Goal: Task Accomplishment & Management: Manage account settings

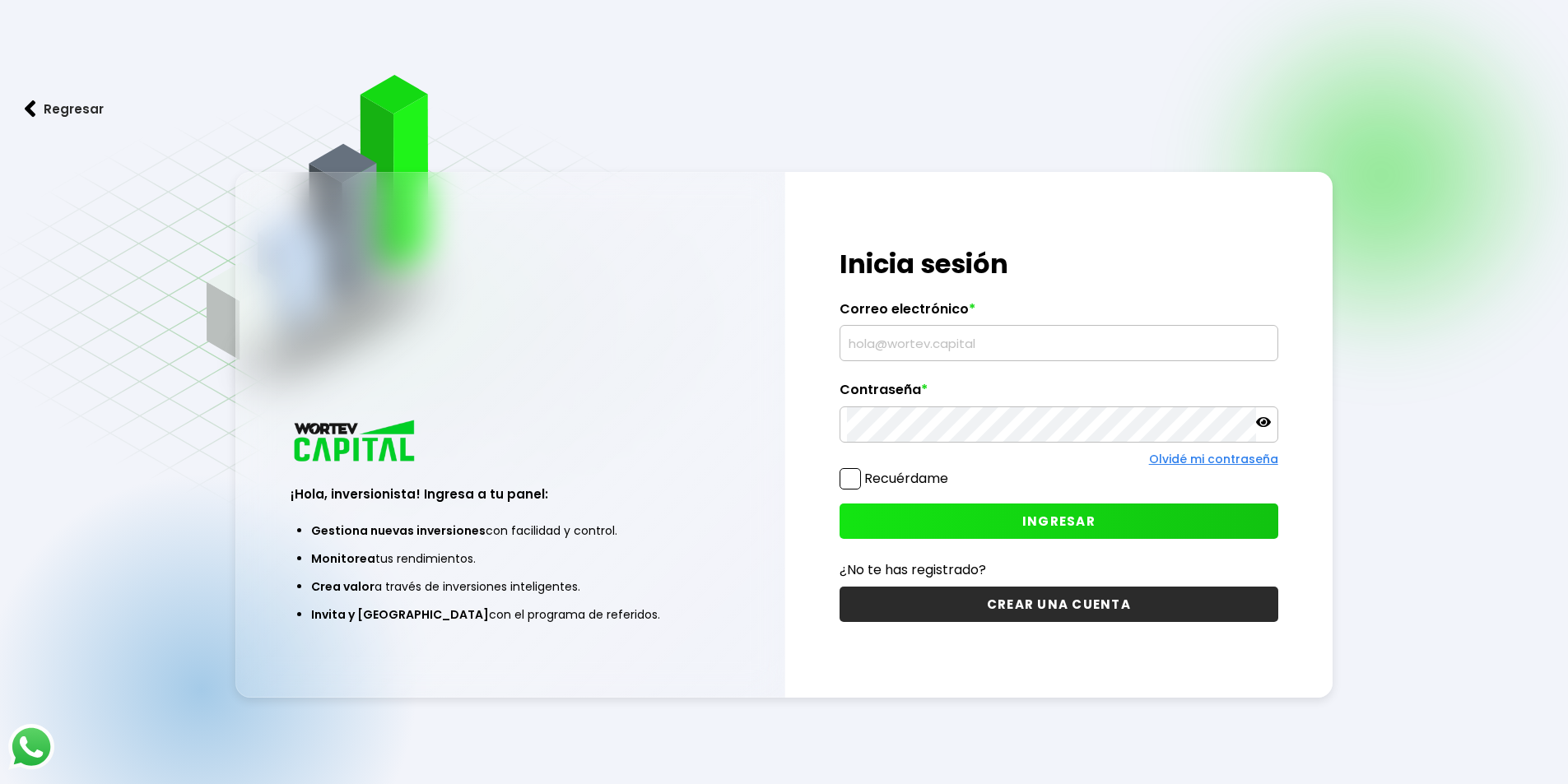
type input "[EMAIL_ADDRESS][DOMAIN_NAME]"
click at [1032, 524] on span "INGRESAR" at bounding box center [1059, 522] width 73 height 17
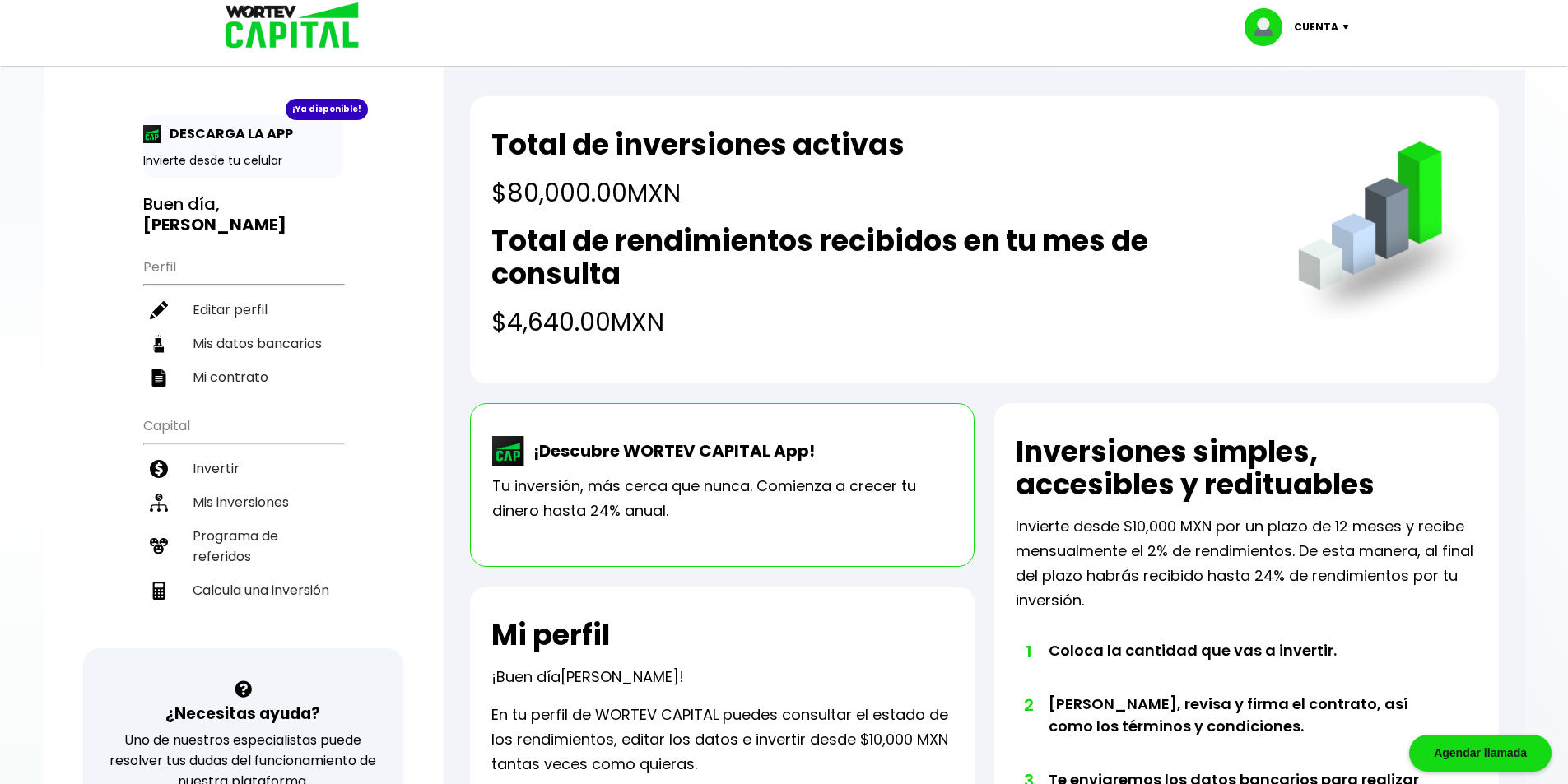
drag, startPoint x: 630, startPoint y: 312, endPoint x: 478, endPoint y: 237, distance: 169.5
click at [483, 240] on div "Total de inversiones activas $80,000.00 MXN Total de rendimientos recibidos en …" at bounding box center [983, 240] width 1028 height 288
click at [814, 322] on h4 "$4,640.00 MXN" at bounding box center [877, 322] width 773 height 37
drag, startPoint x: 614, startPoint y: 288, endPoint x: 477, endPoint y: 237, distance: 146.2
click at [477, 237] on div "Total de inversiones activas $80,000.00 MXN Total de rendimientos recibidos en …" at bounding box center [983, 240] width 1028 height 288
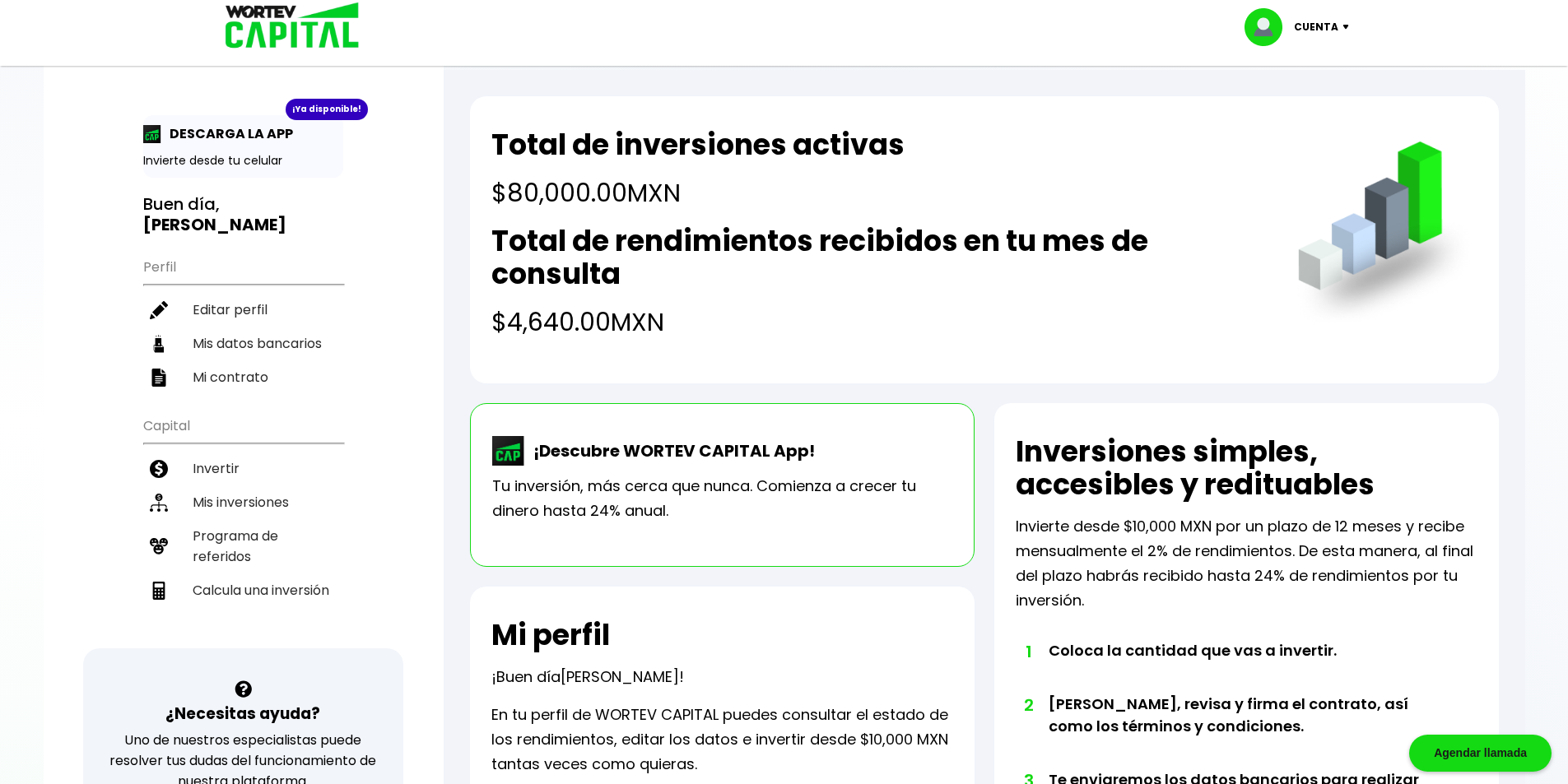
click at [768, 322] on h4 "$4,640.00 MXN" at bounding box center [877, 322] width 773 height 37
drag, startPoint x: 670, startPoint y: 322, endPoint x: 470, endPoint y: 258, distance: 210.0
click at [434, 229] on div "¡Ya disponible! DESCARGA LA APP Invierte desde tu celular Buen día, [PERSON_NAM…" at bounding box center [784, 699] width 1481 height 1365
click at [702, 287] on h2 "Total de rendimientos recibidos en tu mes de consulta" at bounding box center [877, 257] width 773 height 66
drag, startPoint x: 602, startPoint y: 291, endPoint x: 480, endPoint y: 226, distance: 138.2
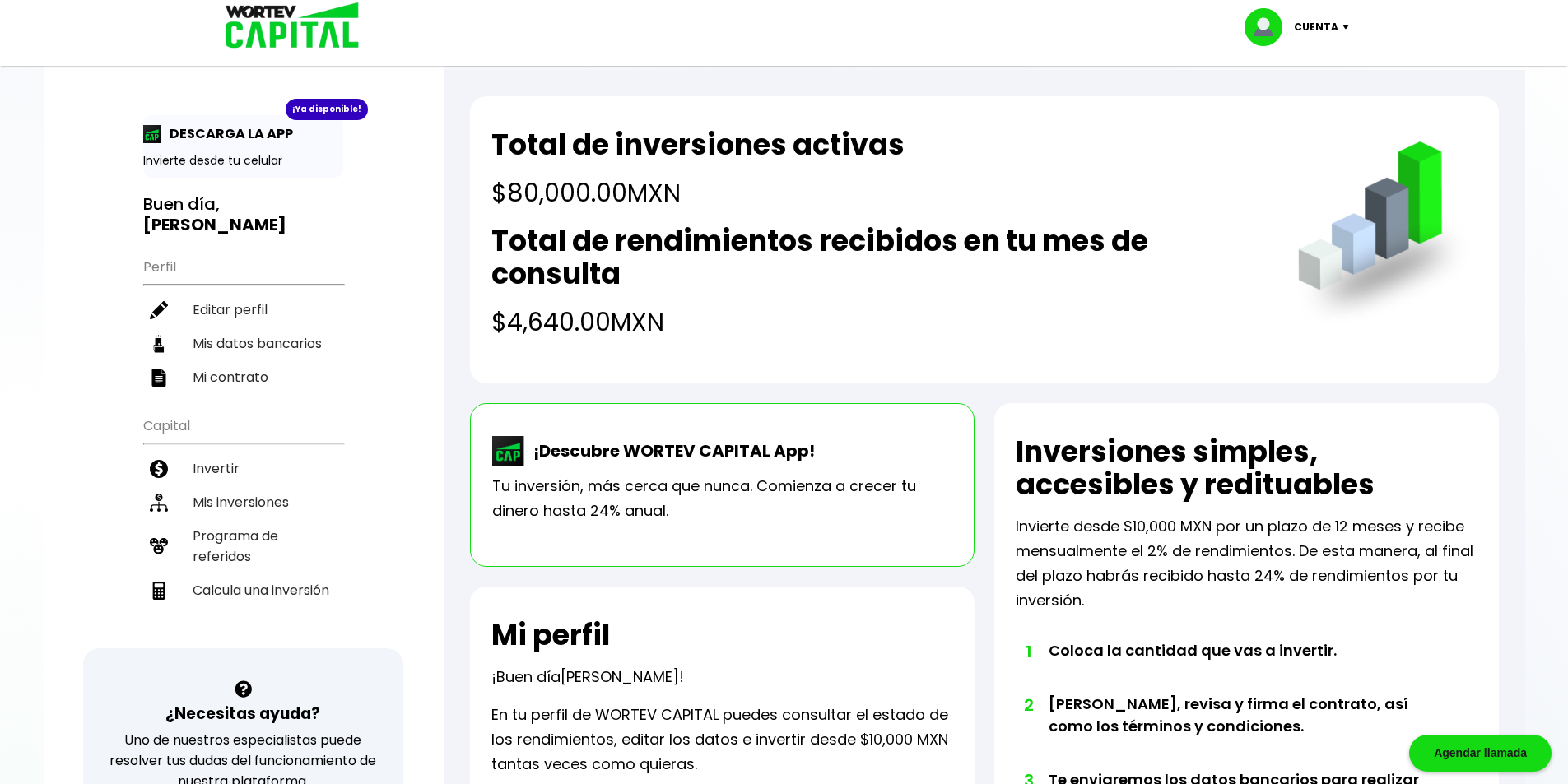
click at [487, 226] on div "Total de inversiones activas $80,000.00 MXN Total de rendimientos recibidos en …" at bounding box center [983, 240] width 1028 height 288
click at [737, 279] on h2 "Total de rendimientos recibidos en tu mes de consulta" at bounding box center [877, 257] width 773 height 66
click at [237, 452] on li "Invertir" at bounding box center [243, 468] width 200 height 34
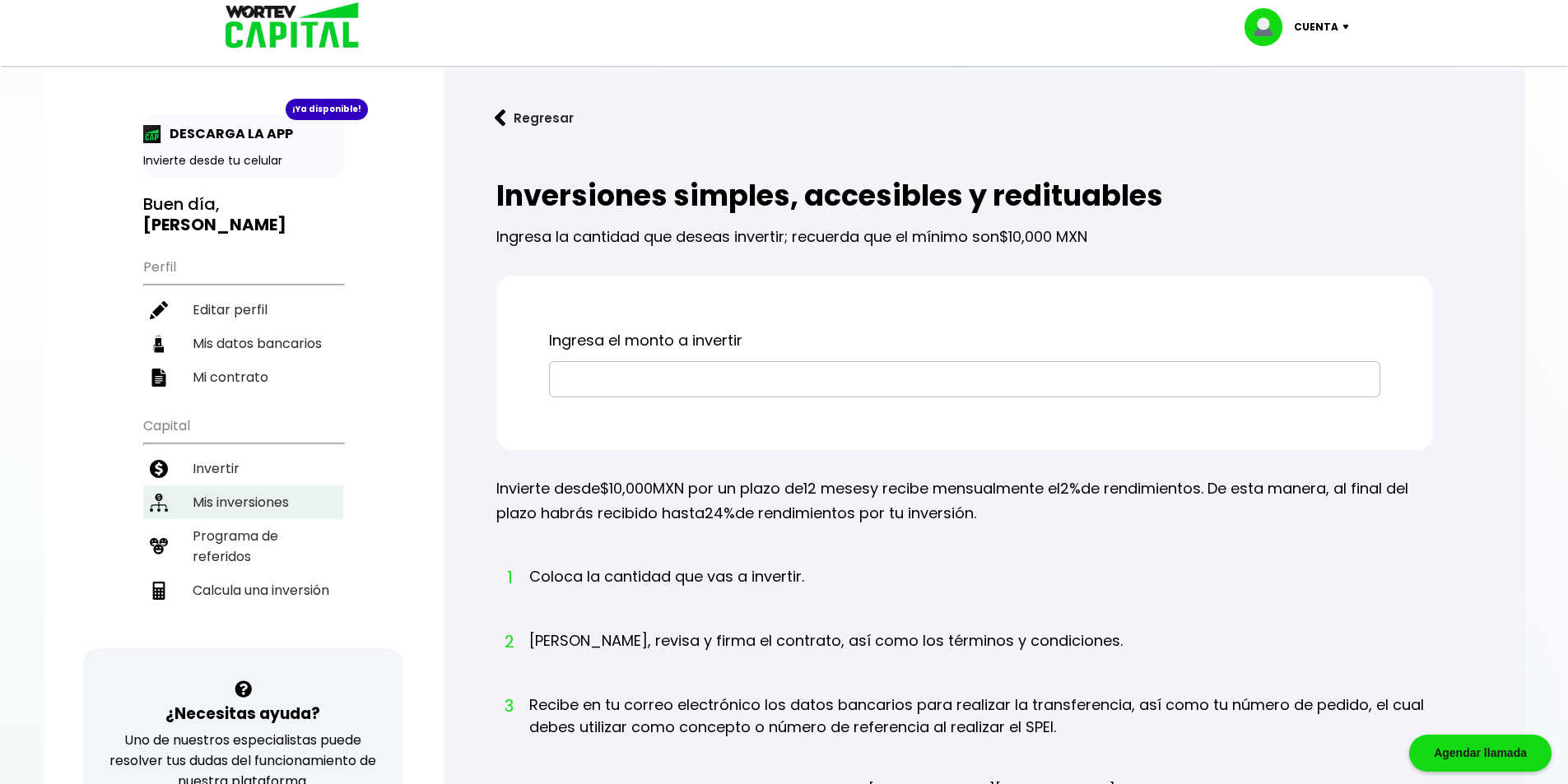
click at [255, 485] on li "Mis inversiones" at bounding box center [243, 502] width 200 height 34
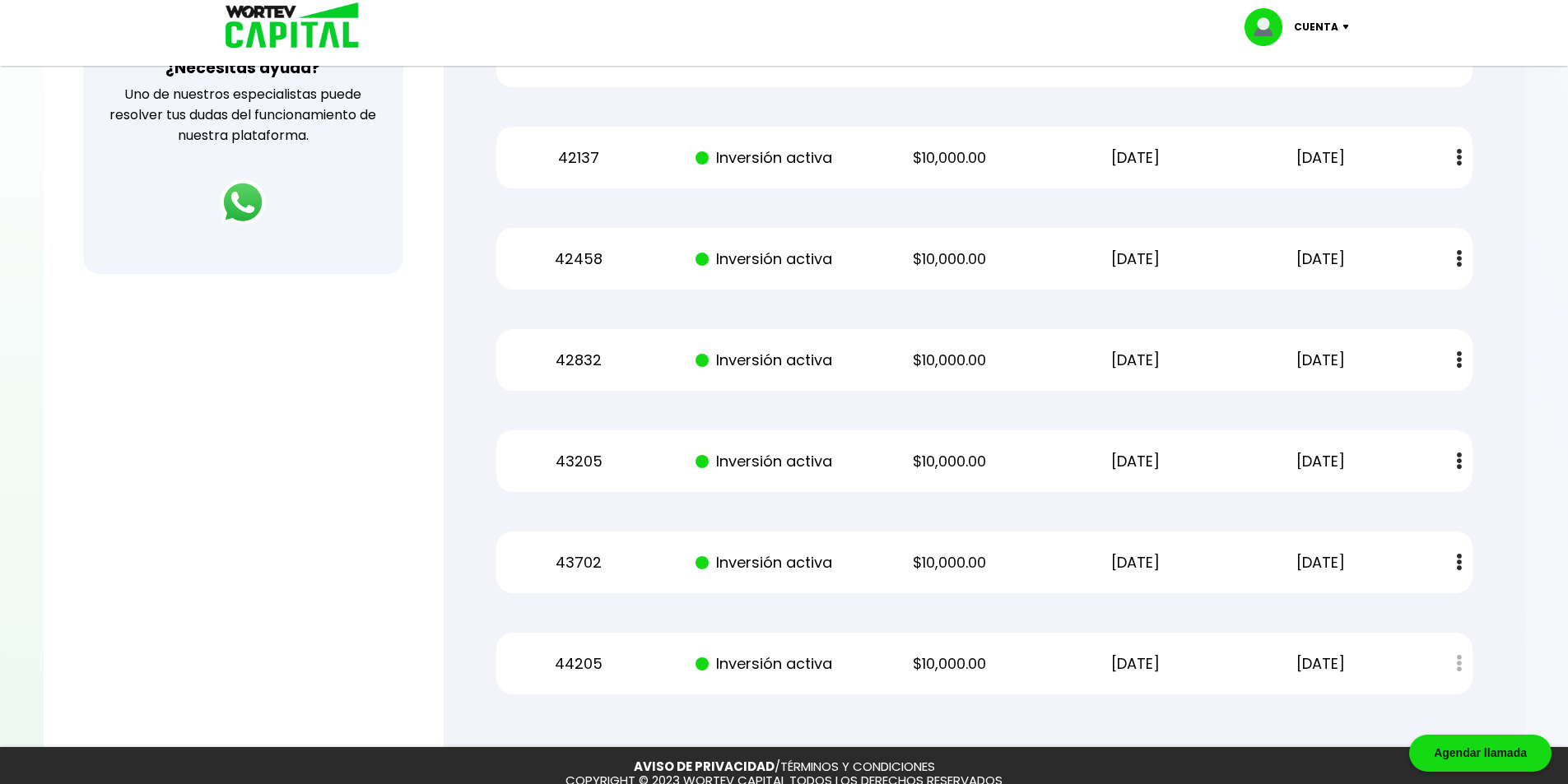
scroll to position [737, 0]
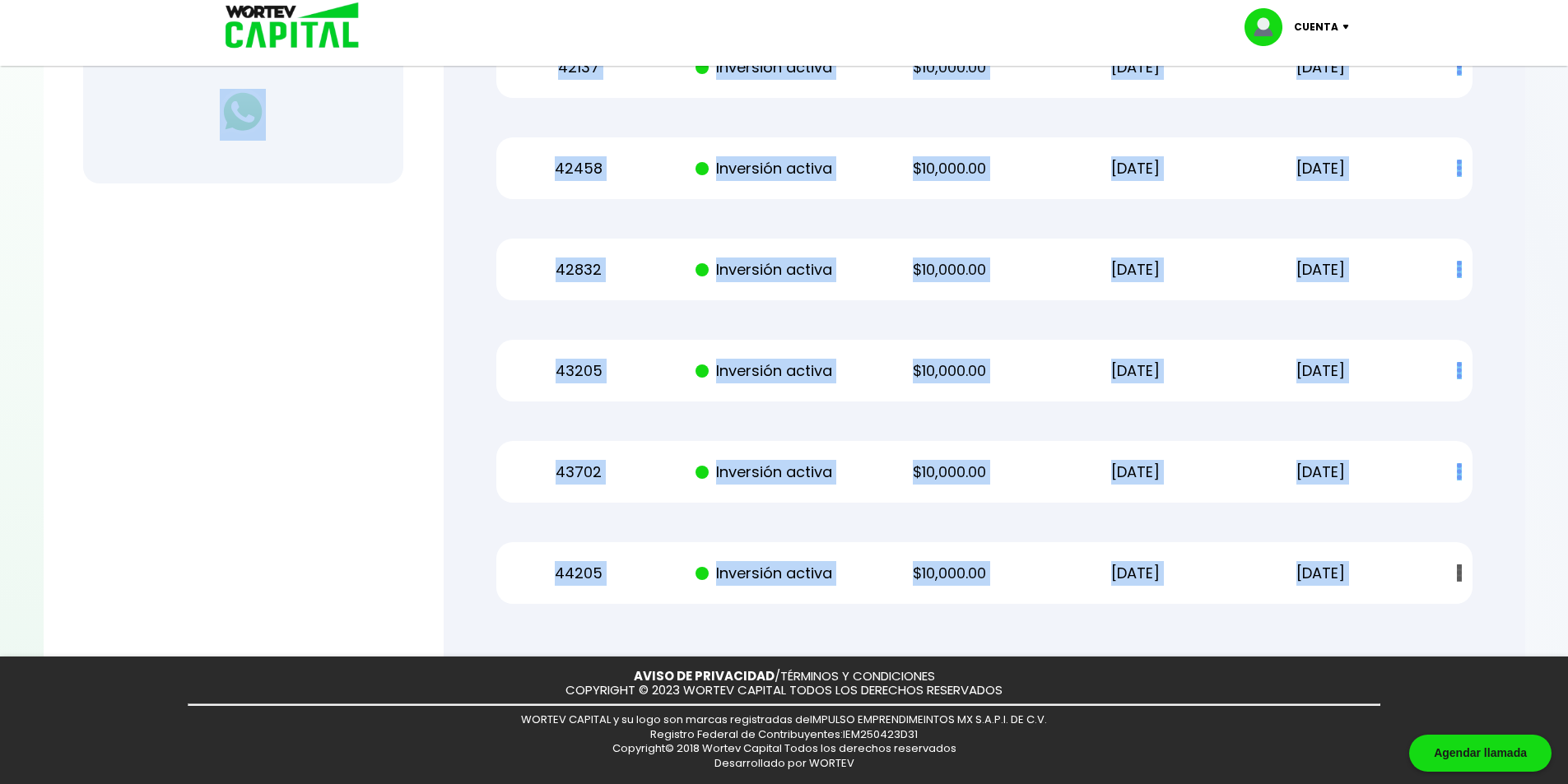
drag, startPoint x: 1406, startPoint y: 578, endPoint x: 379, endPoint y: 67, distance: 1147.1
click at [1026, 273] on p "$10,000.00" at bounding box center [949, 269] width 156 height 25
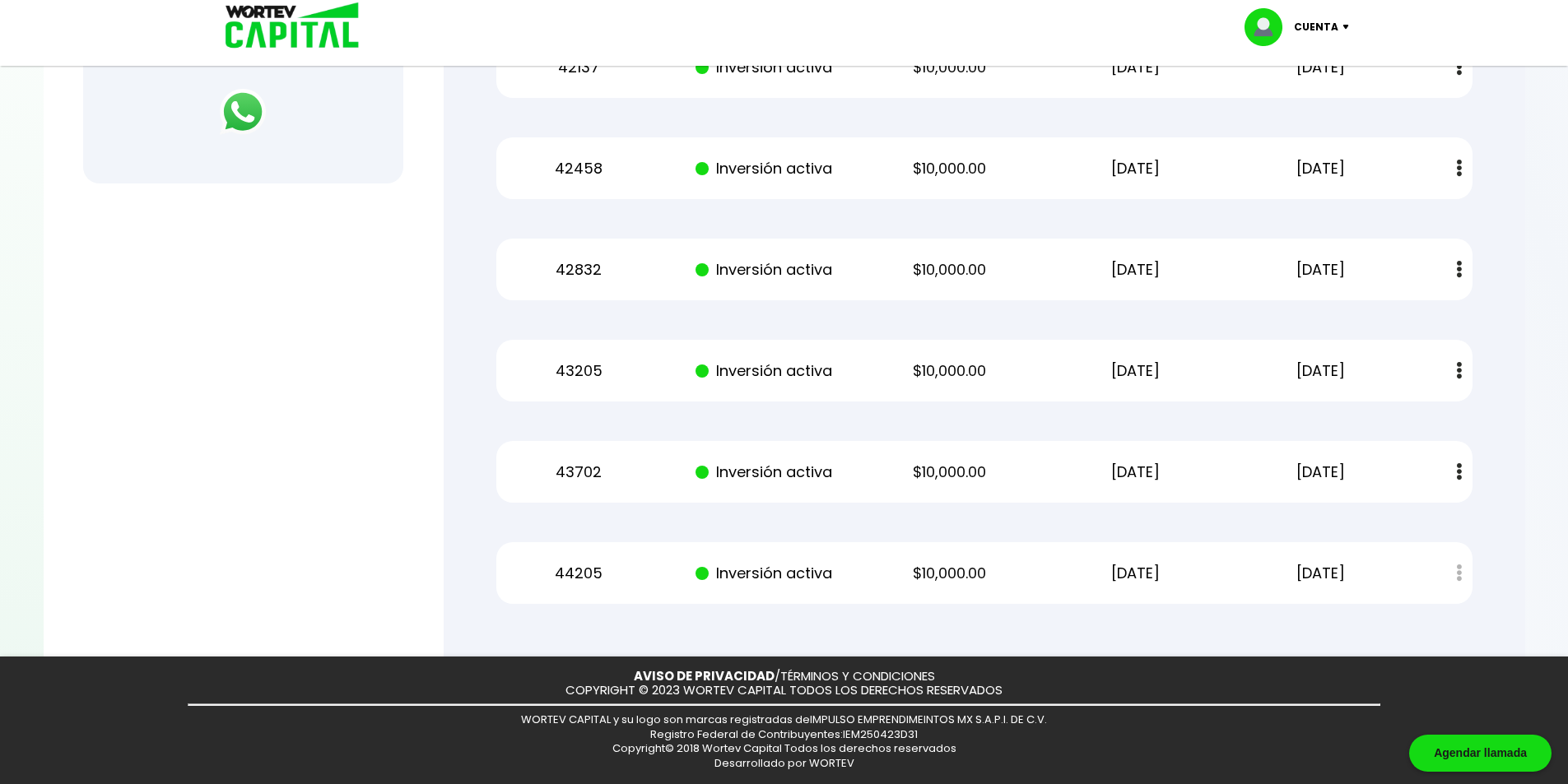
drag, startPoint x: 1369, startPoint y: 578, endPoint x: 637, endPoint y: 73, distance: 889.3
click at [638, 73] on div "Mis inversiones Como inversionista activo de WORTEV CAPITAL, apoyas el crecimie…" at bounding box center [983, 23] width 1028 height 1214
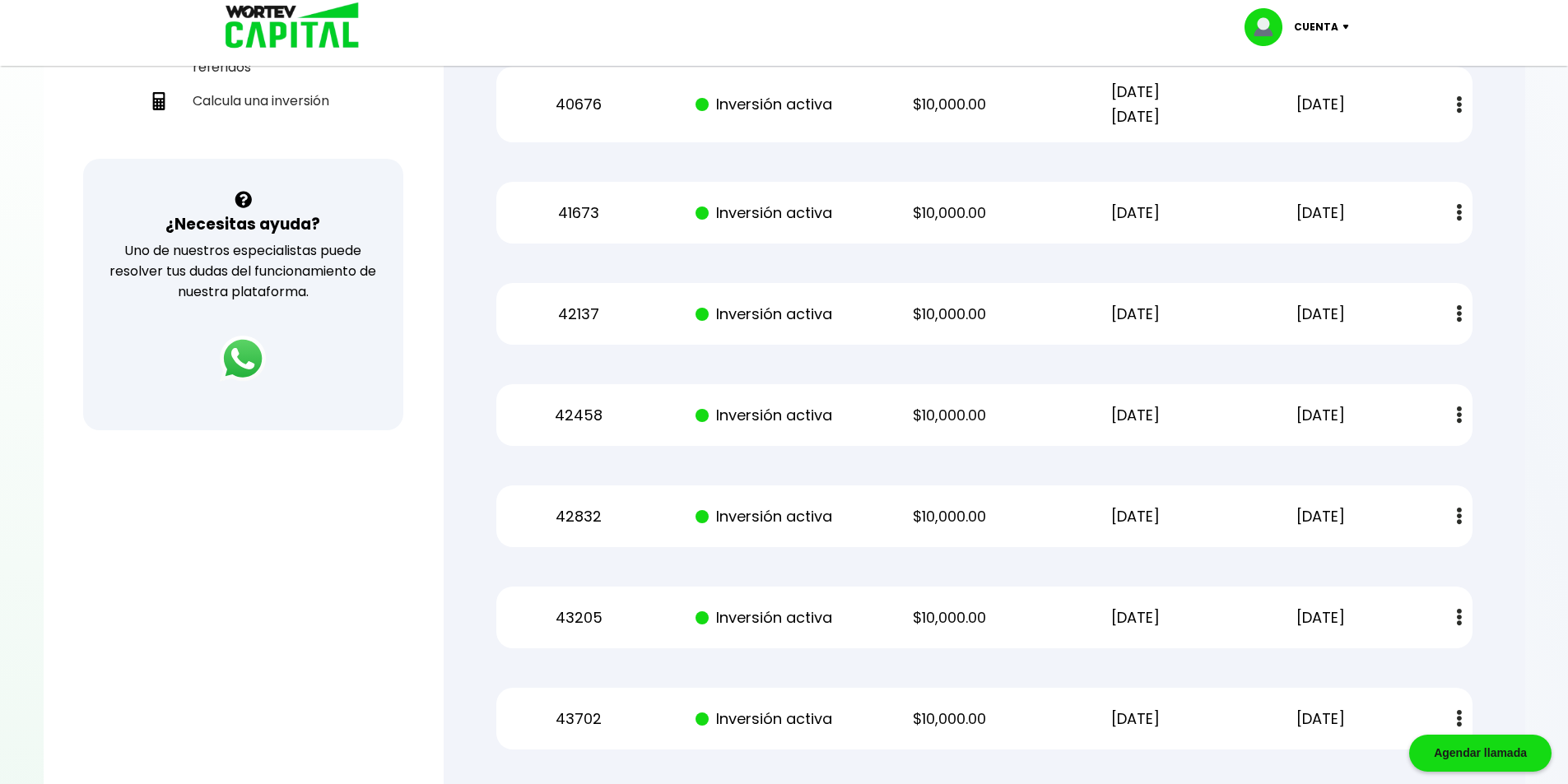
click at [823, 244] on div "Mis inversiones Como inversionista activo de WORTEV CAPITAL, apoyas el crecimie…" at bounding box center [983, 270] width 1028 height 1214
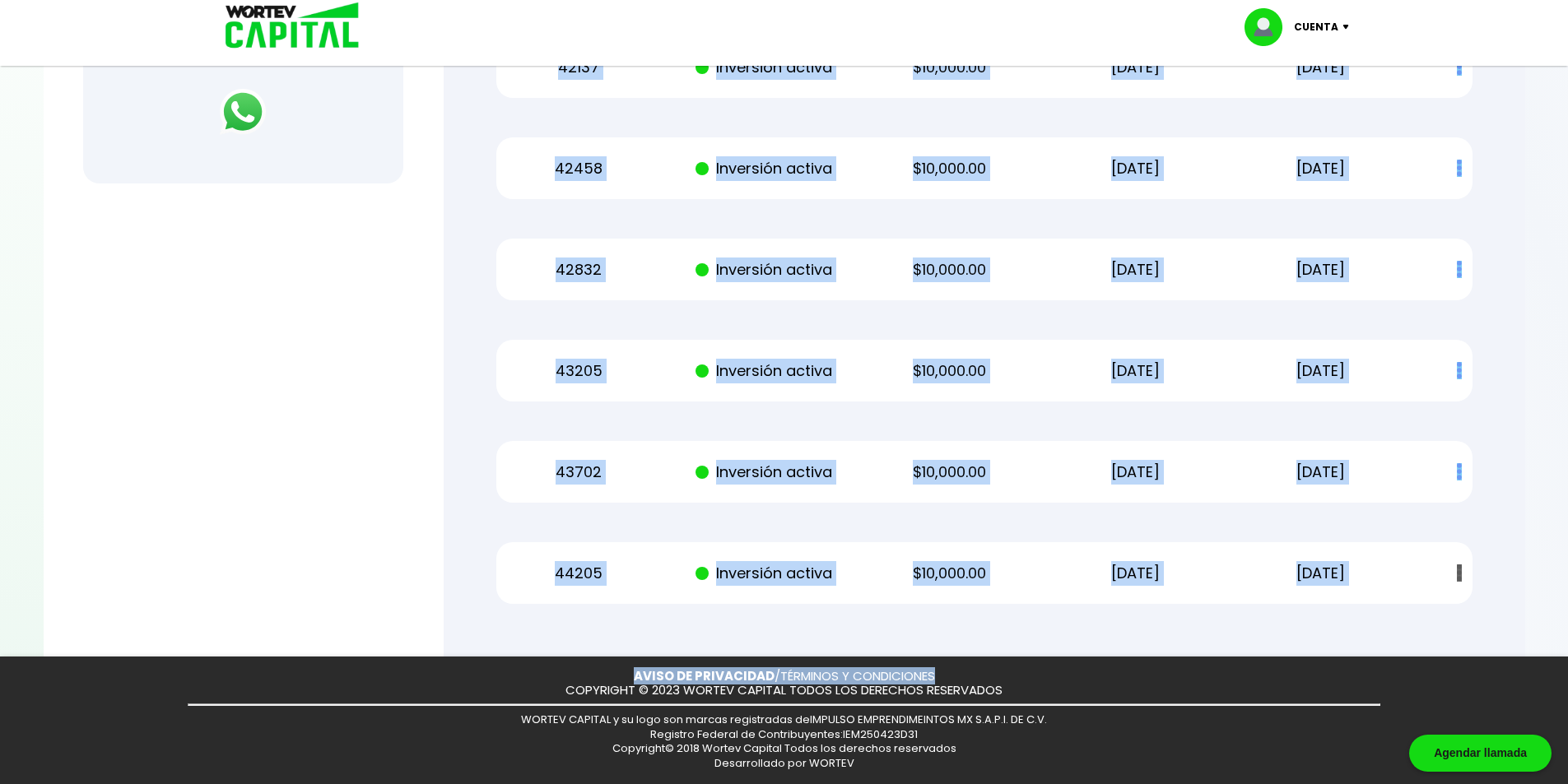
drag, startPoint x: 740, startPoint y: 435, endPoint x: 1393, endPoint y: 594, distance: 672.1
click at [1402, 673] on div "Cuenta Editar perfil Cerrar sesión ¡Ya disponible! DESCARGA LA APP Invierte des…" at bounding box center [784, 23] width 1568 height 1521
click at [1386, 534] on div "Mis inversiones Como inversionista activo de WORTEV CAPITAL, apoyas el crecimie…" at bounding box center [983, 23] width 1028 height 1214
click at [1400, 575] on div "44205 Inversión activa $10,000.00 [DATE] [DATE] Estado de cuenta" at bounding box center [984, 572] width 976 height 61
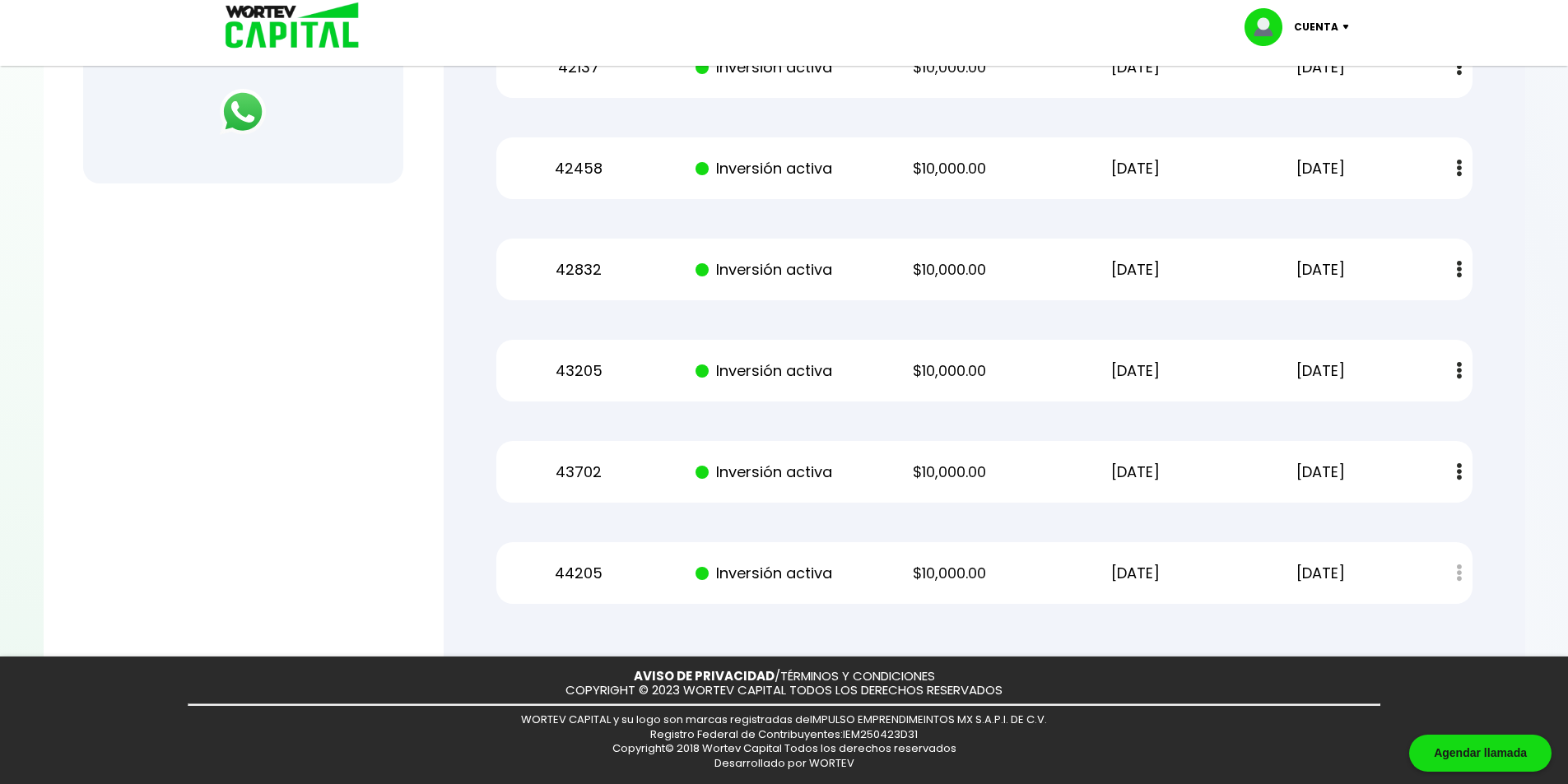
click at [1541, 466] on div at bounding box center [784, 392] width 1568 height 784
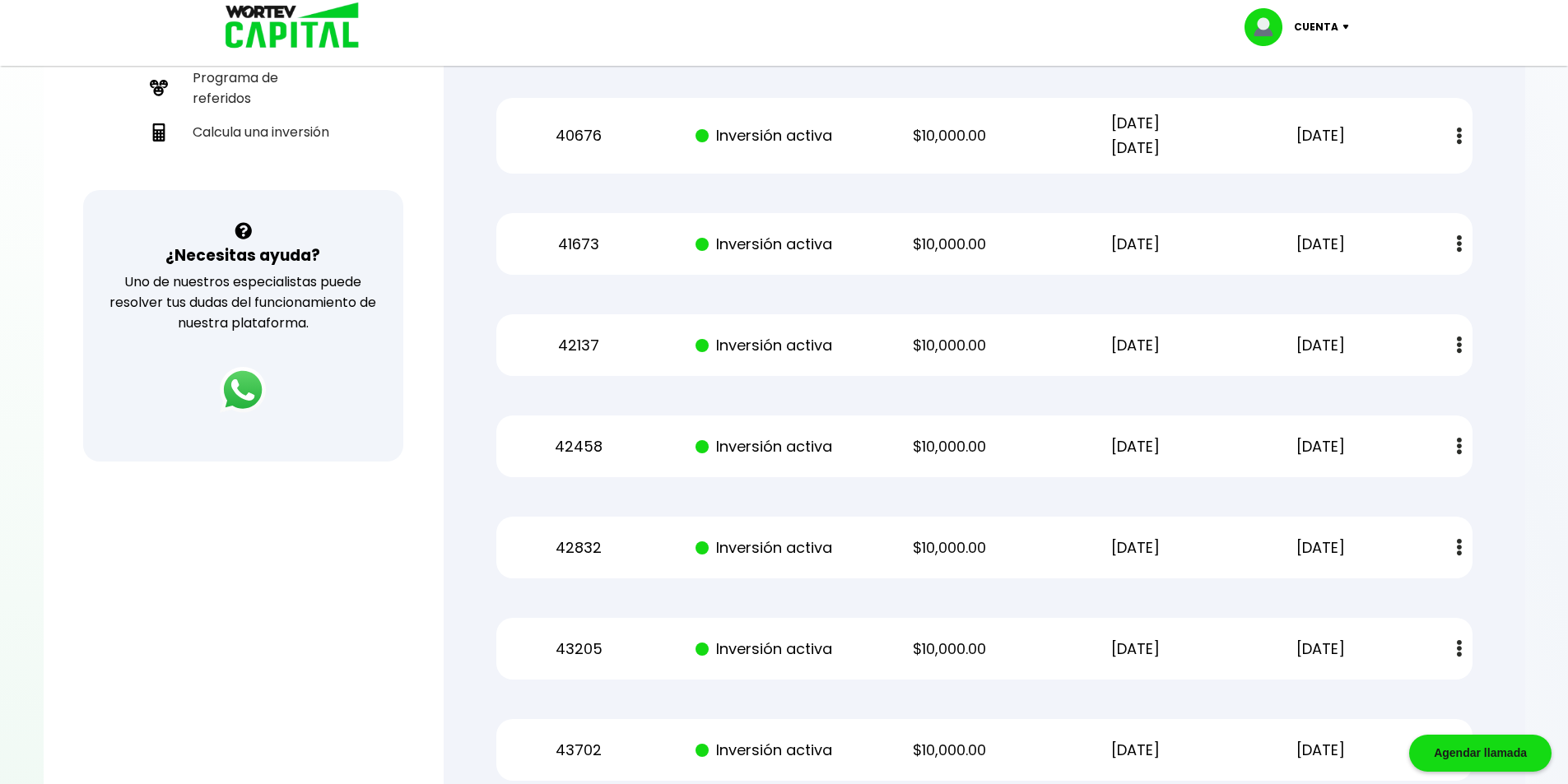
scroll to position [446, 0]
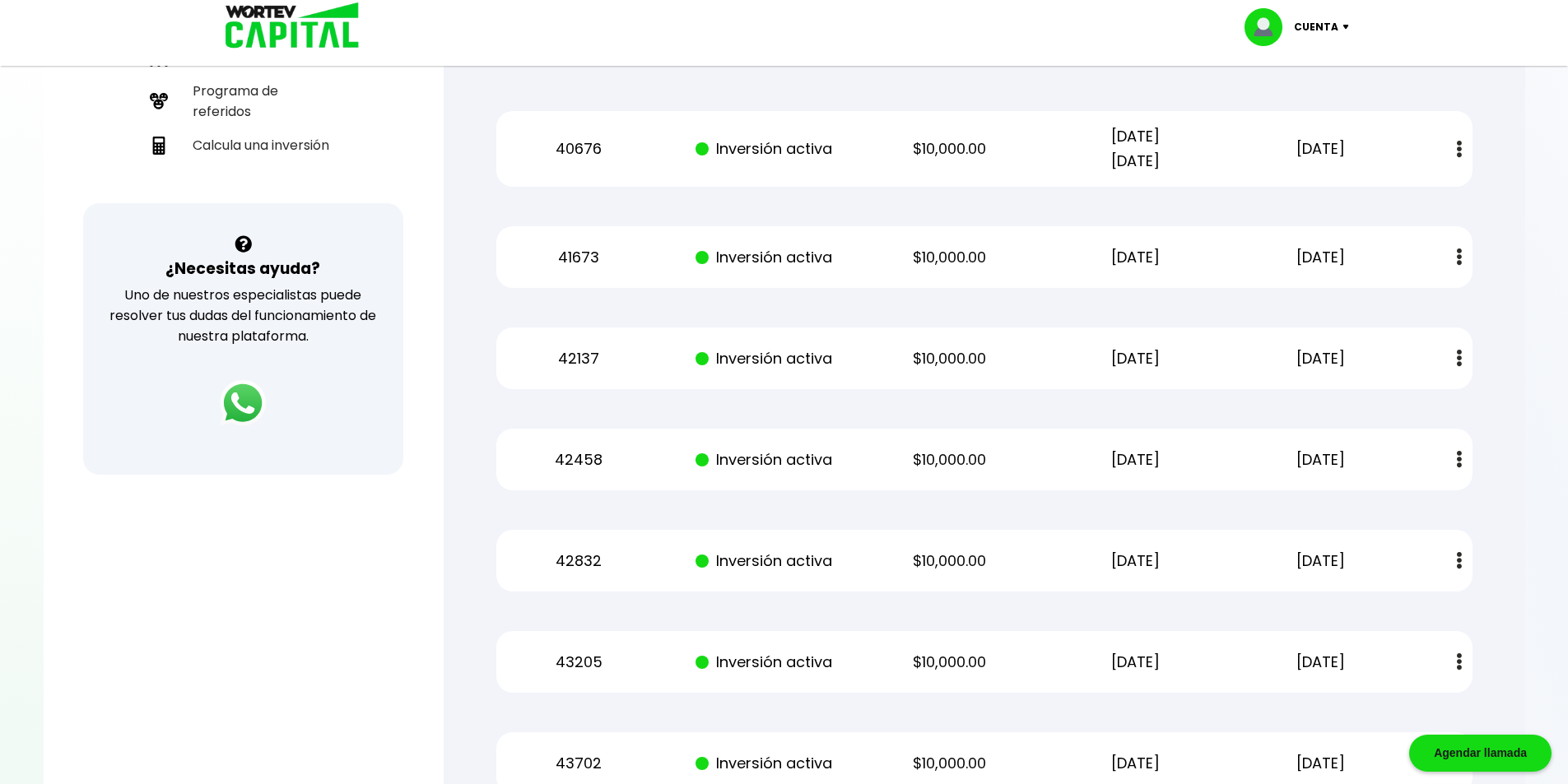
drag, startPoint x: 1379, startPoint y: 579, endPoint x: 541, endPoint y: 155, distance: 939.2
click at [541, 155] on div "Mis inversiones Como inversionista activo de WORTEV CAPITAL, apoyas el crecimie…" at bounding box center [983, 315] width 1028 height 1214
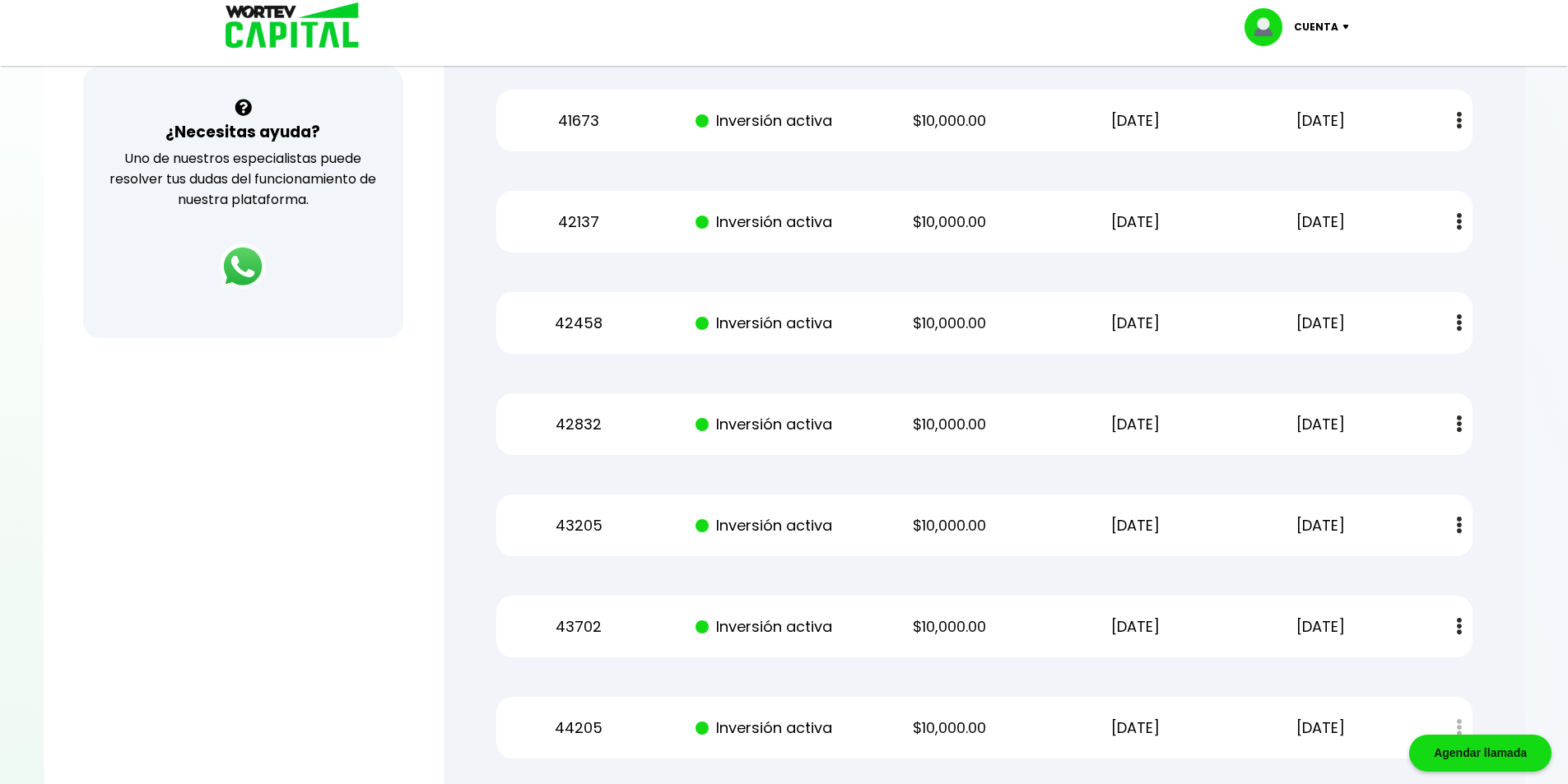
scroll to position [737, 0]
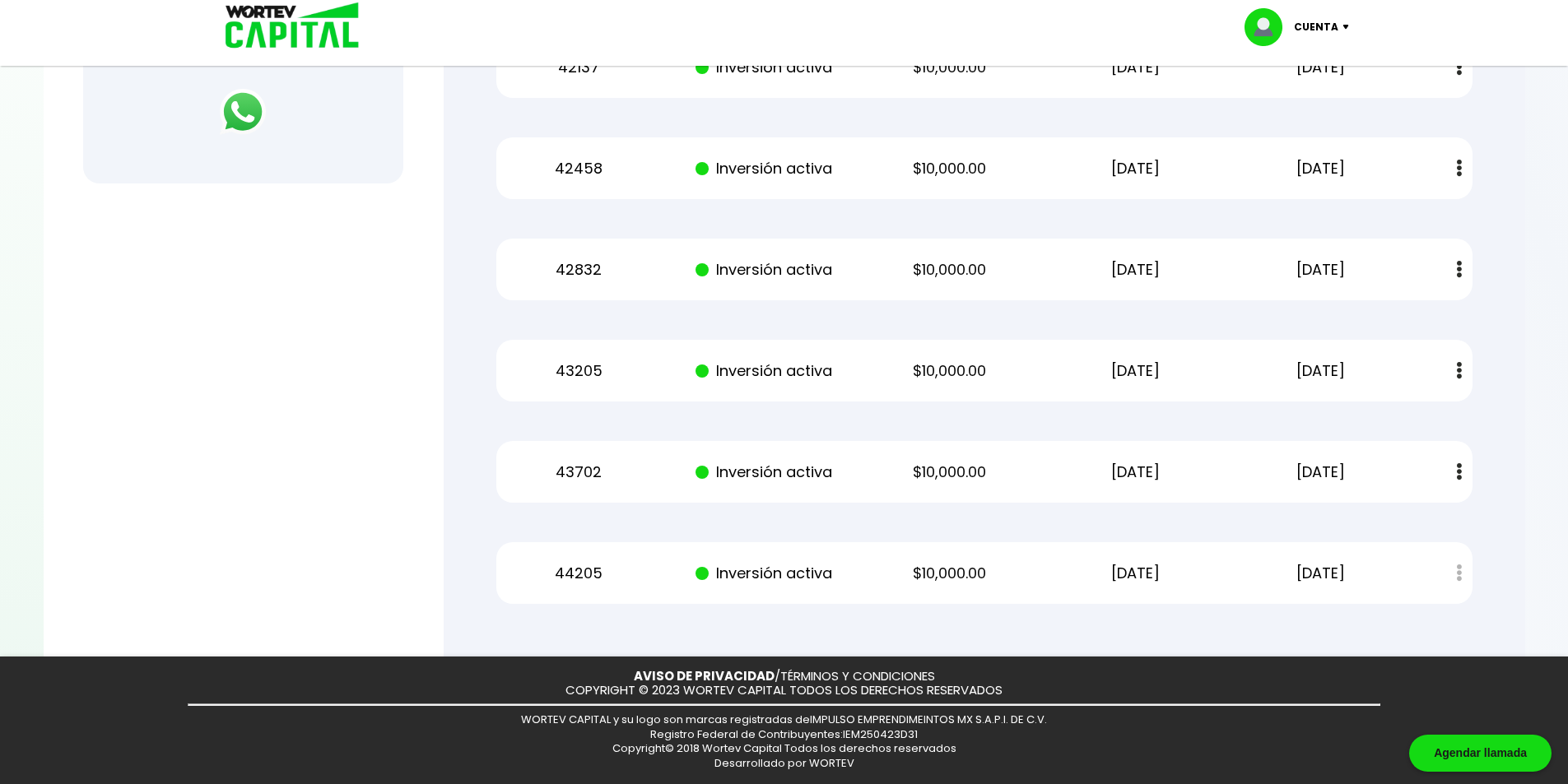
click at [1222, 408] on div "Mis inversiones Como inversionista activo de WORTEV CAPITAL, apoyas el crecimie…" at bounding box center [983, 23] width 1028 height 1214
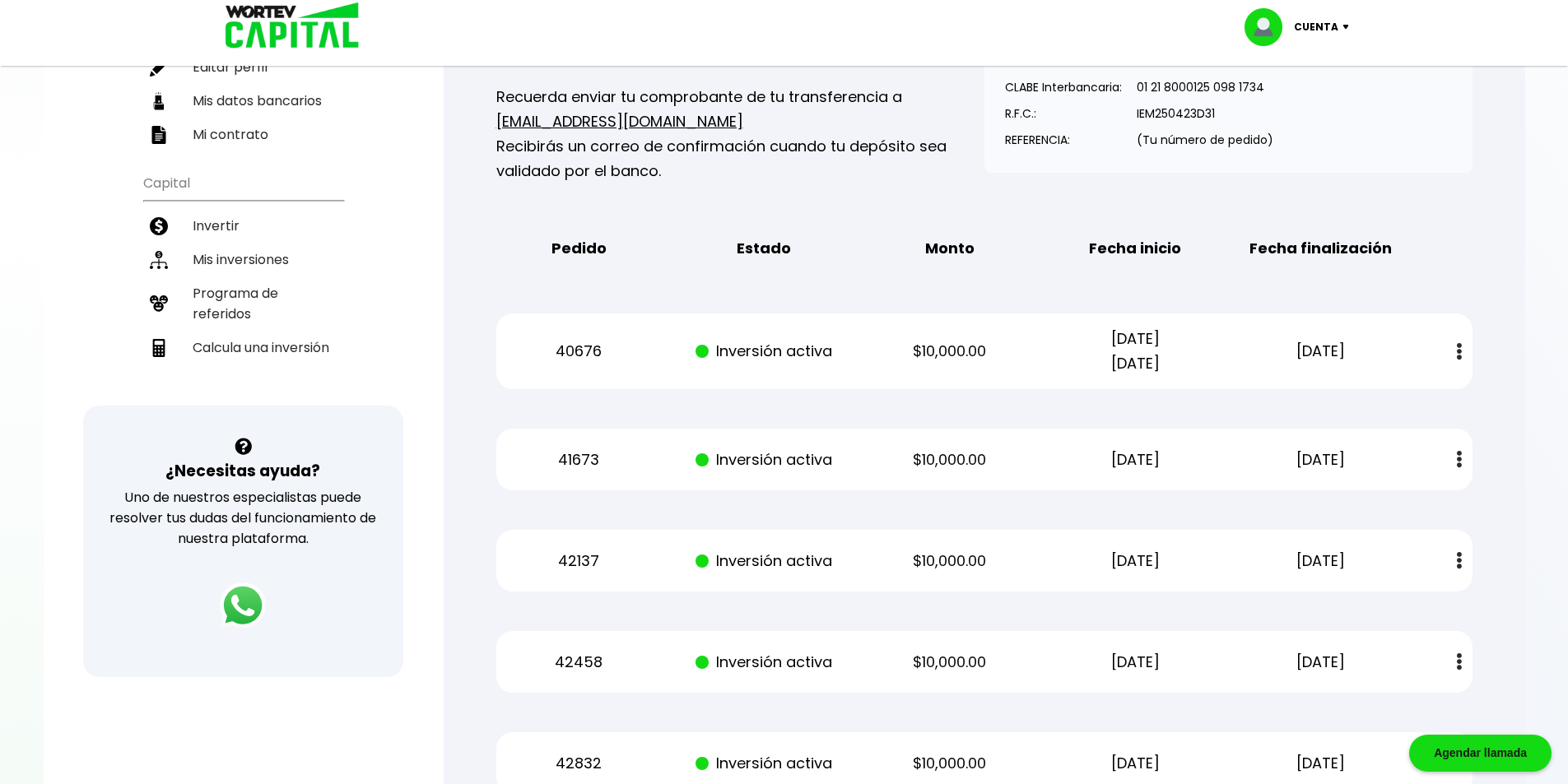
scroll to position [0, 0]
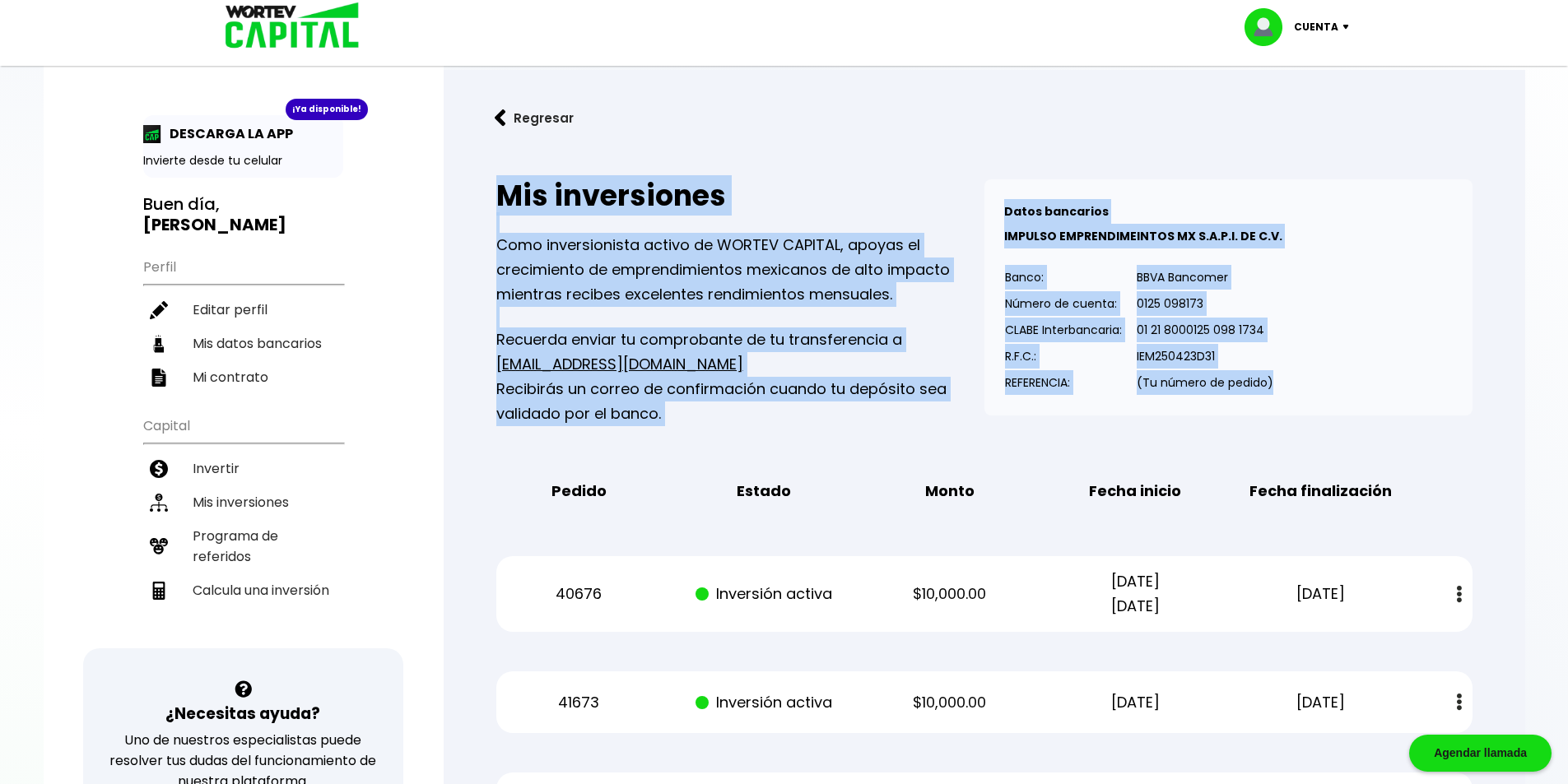
drag, startPoint x: 1278, startPoint y: 384, endPoint x: 955, endPoint y: 223, distance: 360.9
click at [955, 223] on div "Mis inversiones Como inversionista activo de WORTEV CAPITAL, apoyas el crecimie…" at bounding box center [984, 303] width 976 height 247
click at [1280, 287] on div "Datos bancarios VER MENOS IMPULSO EMPRENDIMEINTOS MX S.A.P.I. DE C.V. Banco: Nú…" at bounding box center [1228, 298] width 488 height 237
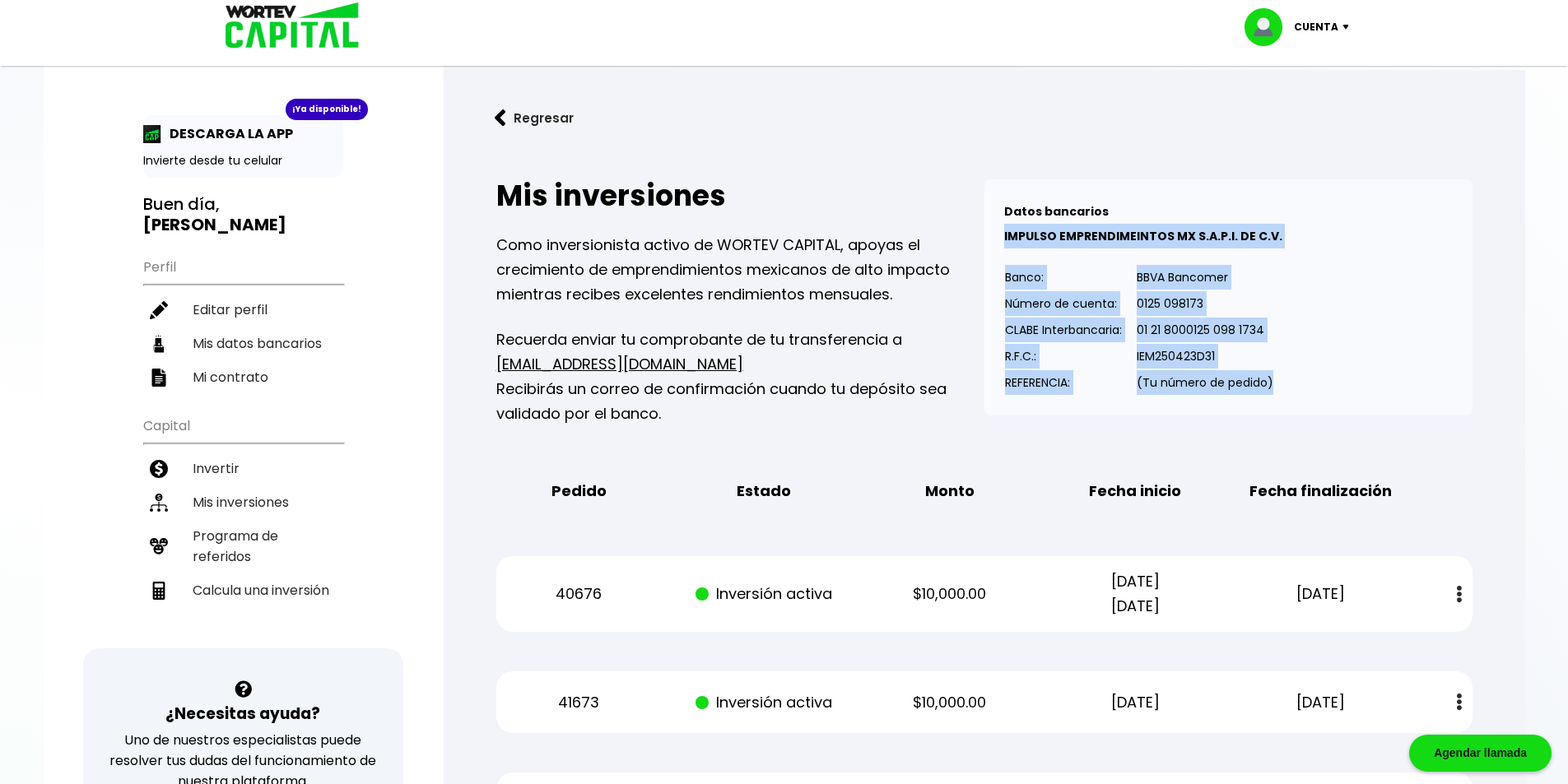
drag, startPoint x: 1280, startPoint y: 377, endPoint x: 958, endPoint y: 236, distance: 351.5
click at [972, 240] on div "Mis inversiones Como inversionista activo de WORTEV CAPITAL, apoyas el crecimie…" at bounding box center [984, 303] width 976 height 247
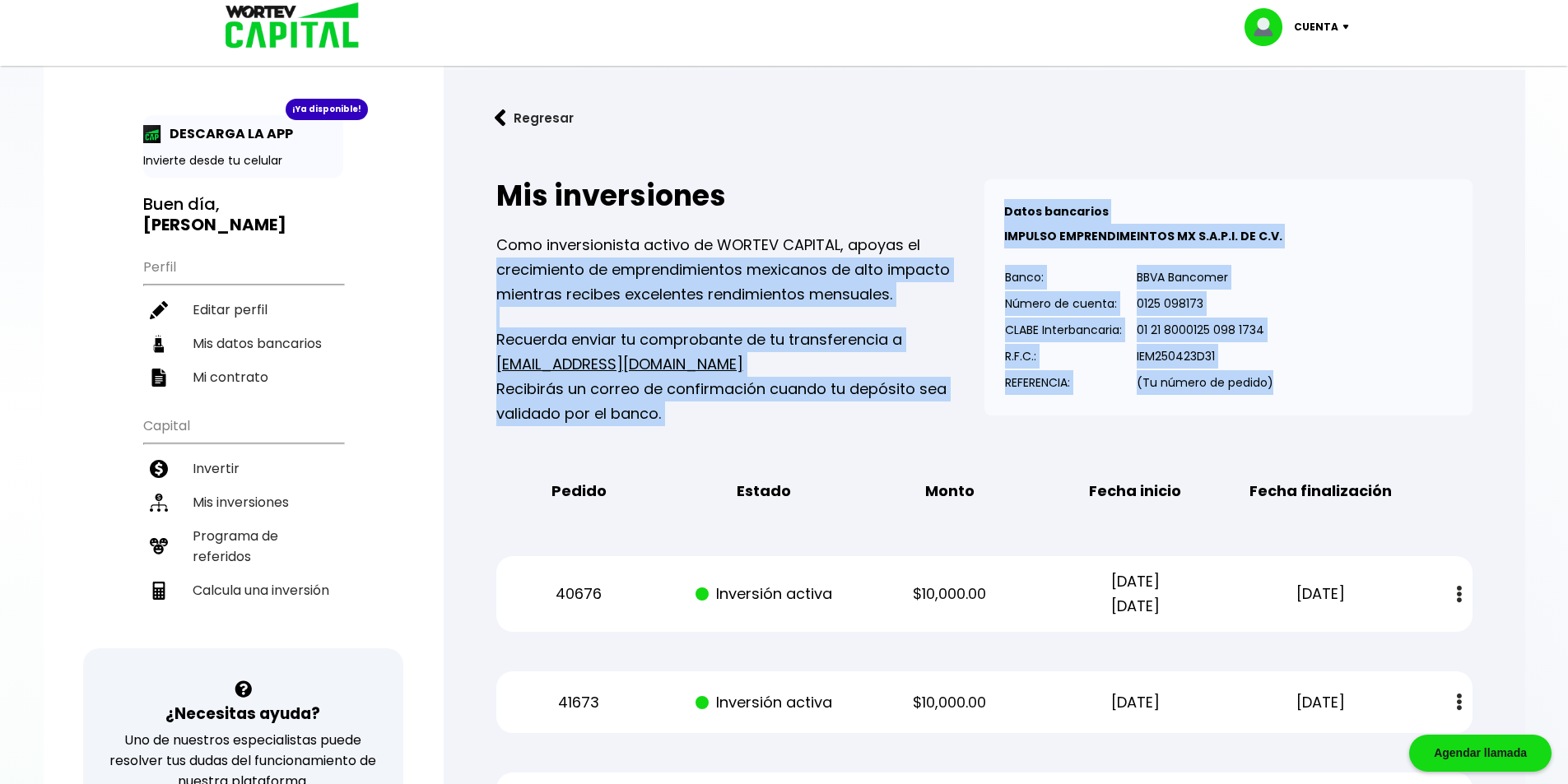
click at [1341, 316] on div "Datos bancarios VER MENOS IMPULSO EMPRENDIMEINTOS MX S.A.P.I. DE C.V. Banco: Nú…" at bounding box center [1228, 298] width 488 height 237
drag, startPoint x: 1280, startPoint y: 389, endPoint x: 1137, endPoint y: 298, distance: 169.5
click at [933, 188] on div "Mis inversiones Como inversionista activo de WORTEV CAPITAL, apoyas el crecimie…" at bounding box center [984, 303] width 976 height 247
click at [1322, 328] on div "Datos bancarios VER MENOS IMPULSO EMPRENDIMEINTOS MX S.A.P.I. DE C.V. Banco: Nú…" at bounding box center [1228, 298] width 488 height 237
drag, startPoint x: 1222, startPoint y: 368, endPoint x: 971, endPoint y: 202, distance: 300.9
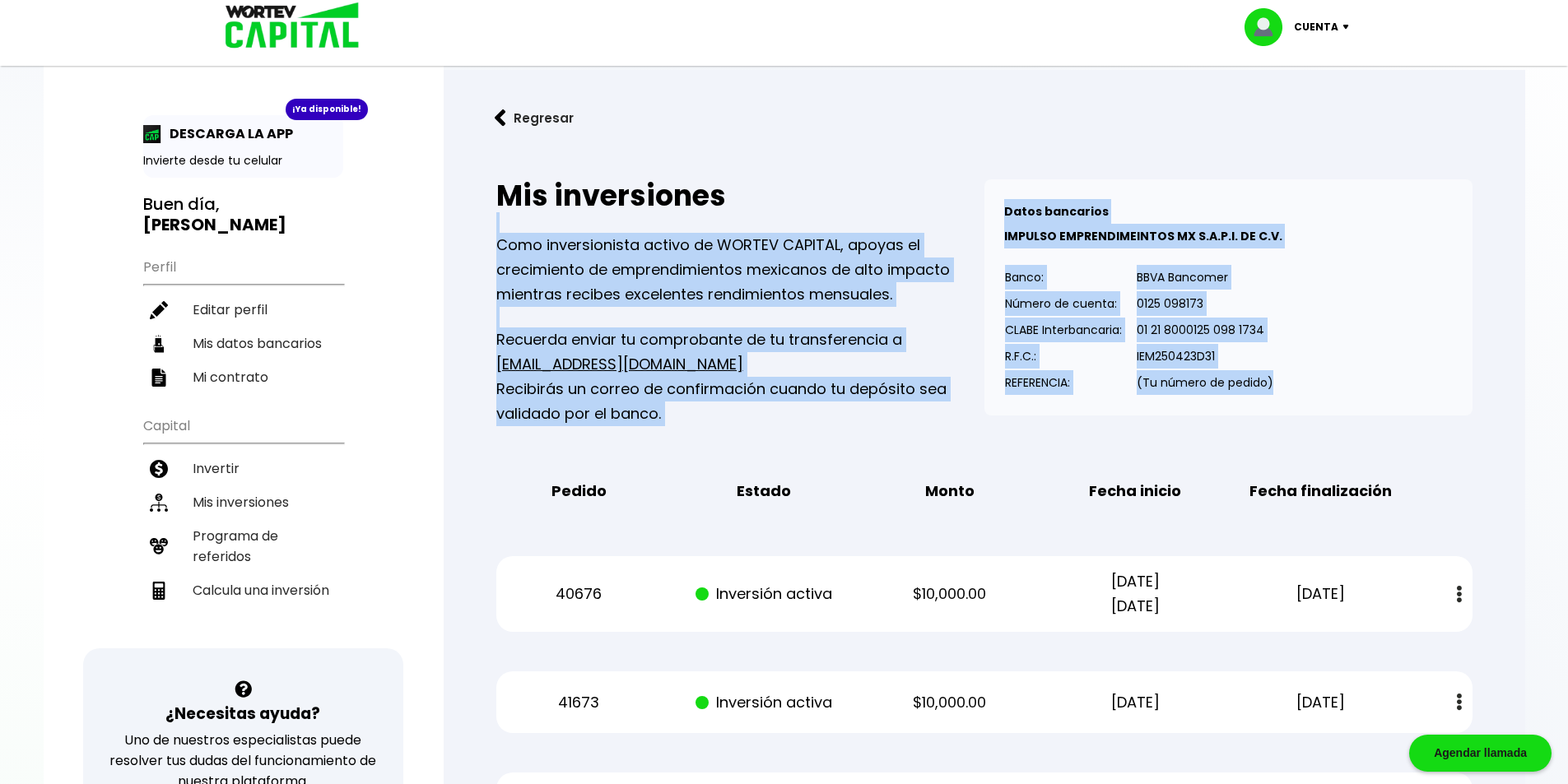
click at [961, 191] on div "Mis inversiones Como inversionista activo de WORTEV CAPITAL, apoyas el crecimie…" at bounding box center [984, 303] width 976 height 247
click at [1350, 332] on div "Datos bancarios VER MENOS IMPULSO EMPRENDIMEINTOS MX S.A.P.I. DE C.V. Banco: Nú…" at bounding box center [1228, 298] width 488 height 237
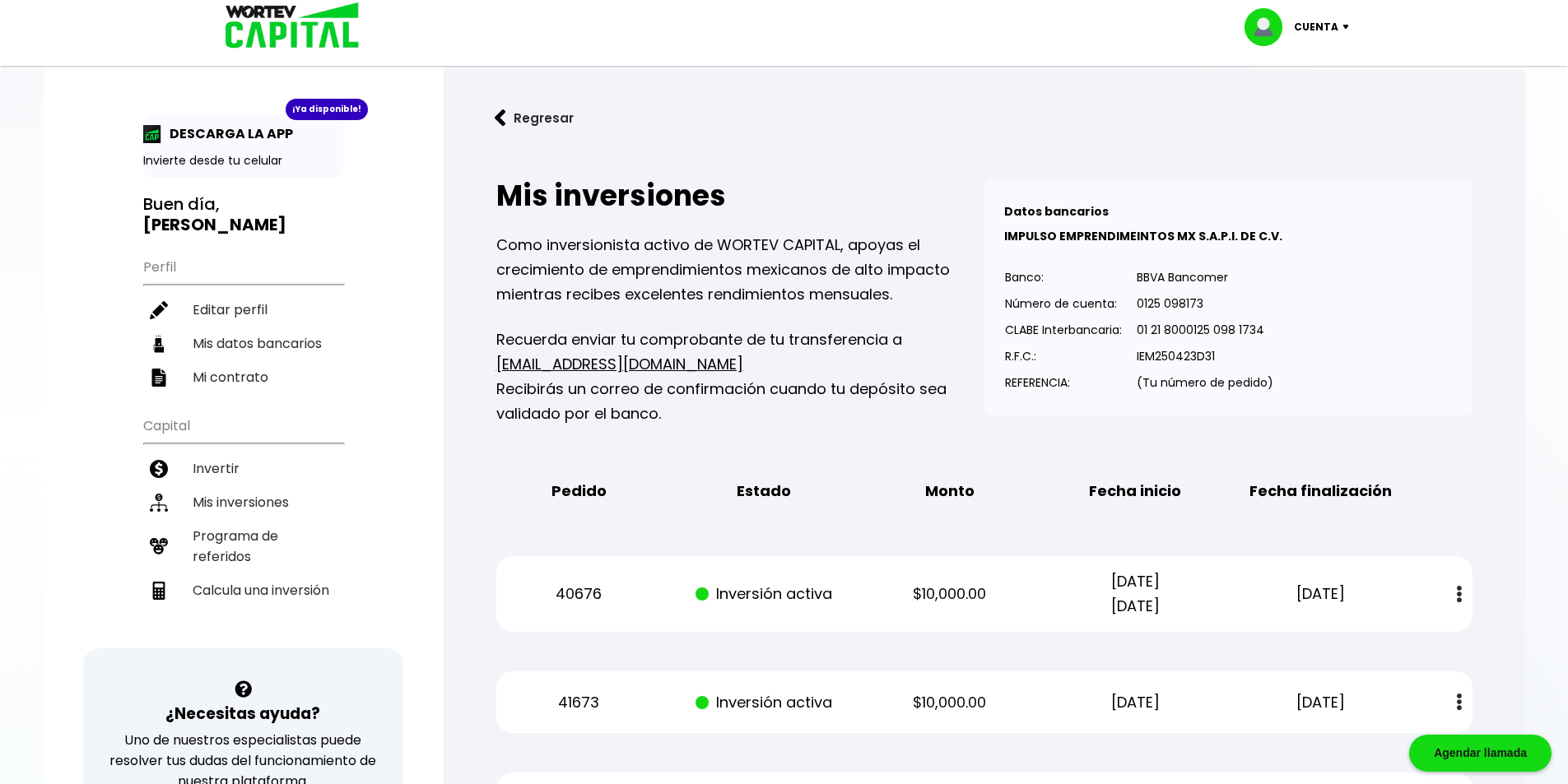
click at [1325, 17] on p "Cuenta" at bounding box center [1315, 27] width 44 height 25
click at [1299, 104] on li "Cerrar sesión" at bounding box center [1299, 110] width 131 height 34
